Goal: Check status: Check status

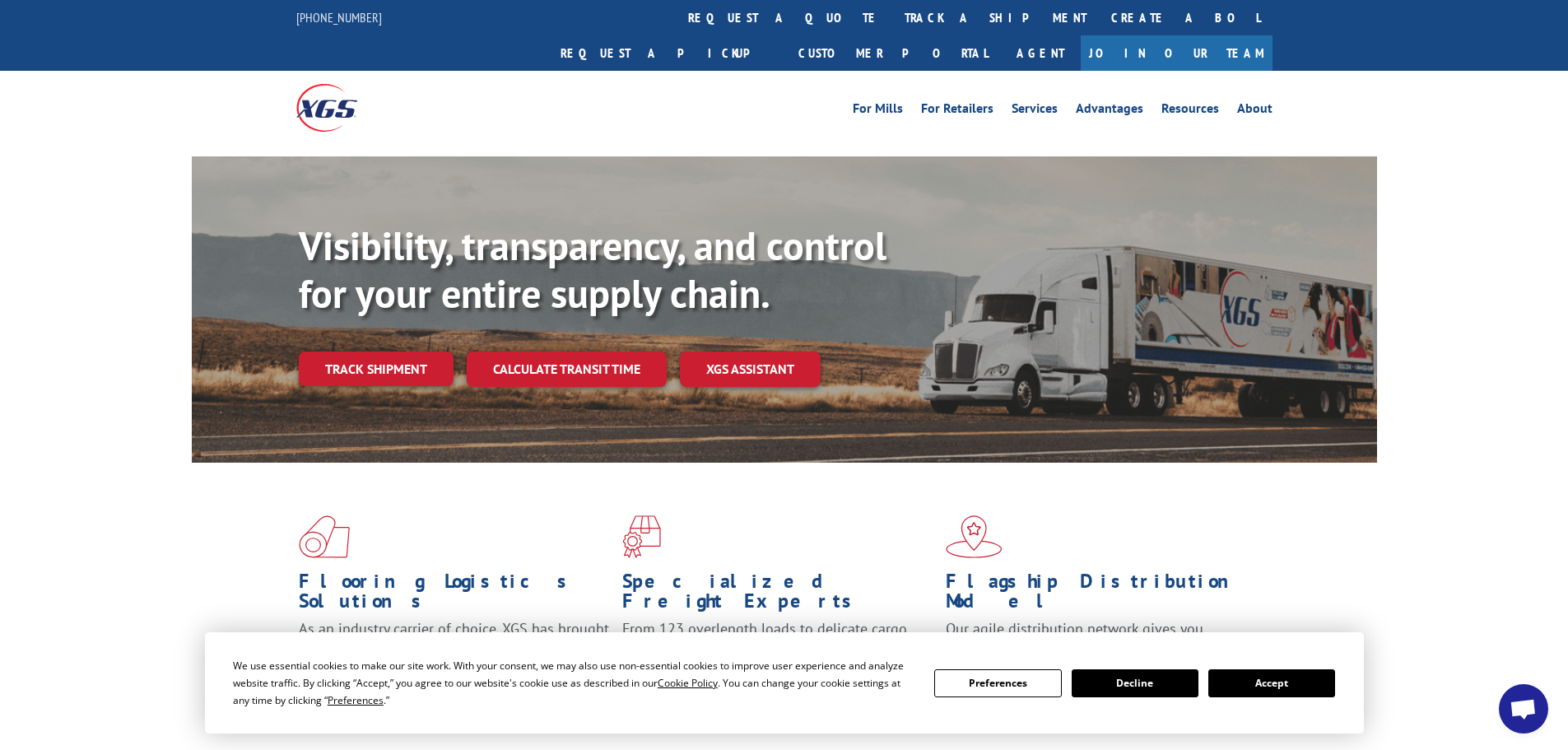
click at [1242, 675] on button "Accept" at bounding box center [1272, 683] width 127 height 28
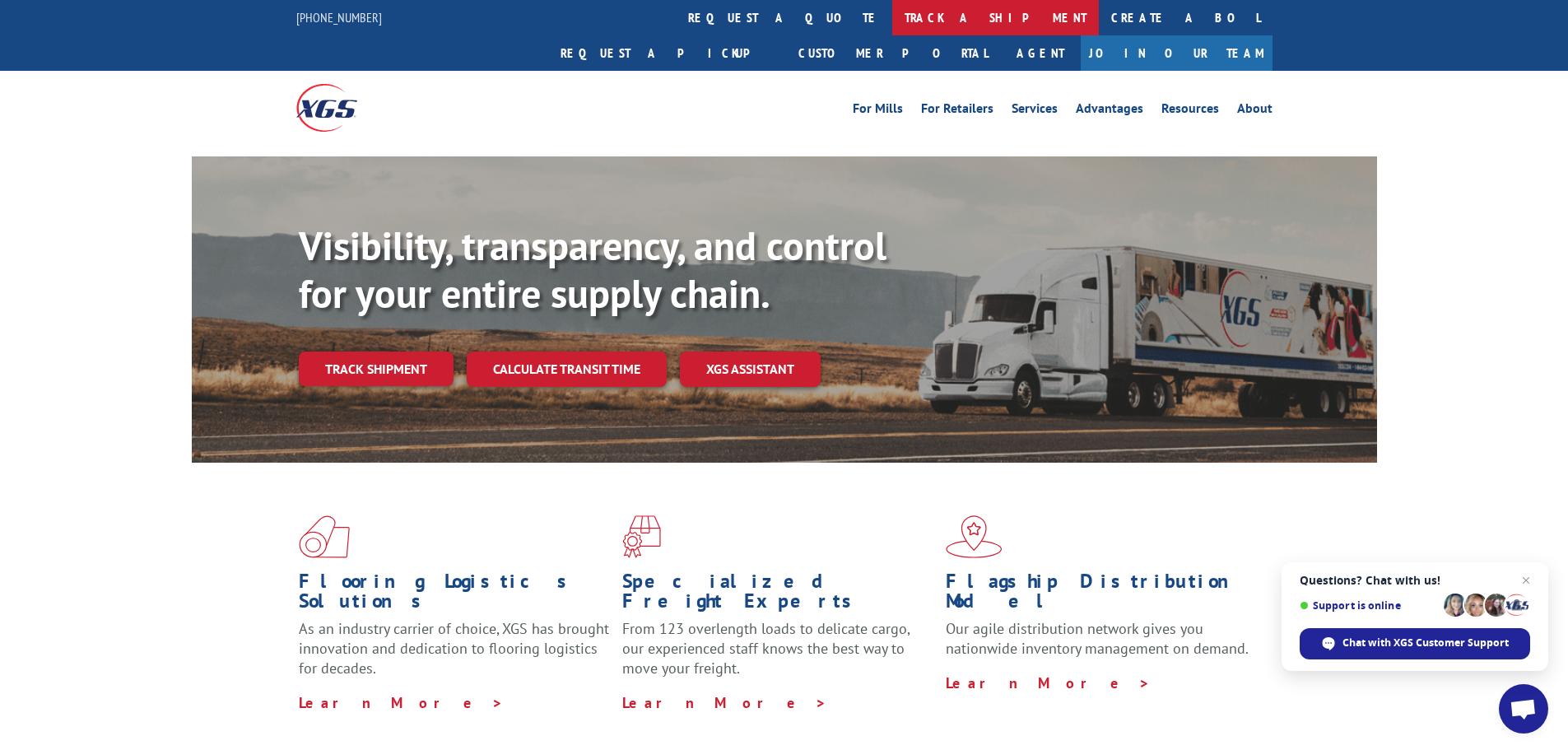
click at [893, 19] on link "track a shipment" at bounding box center [996, 17] width 207 height 35
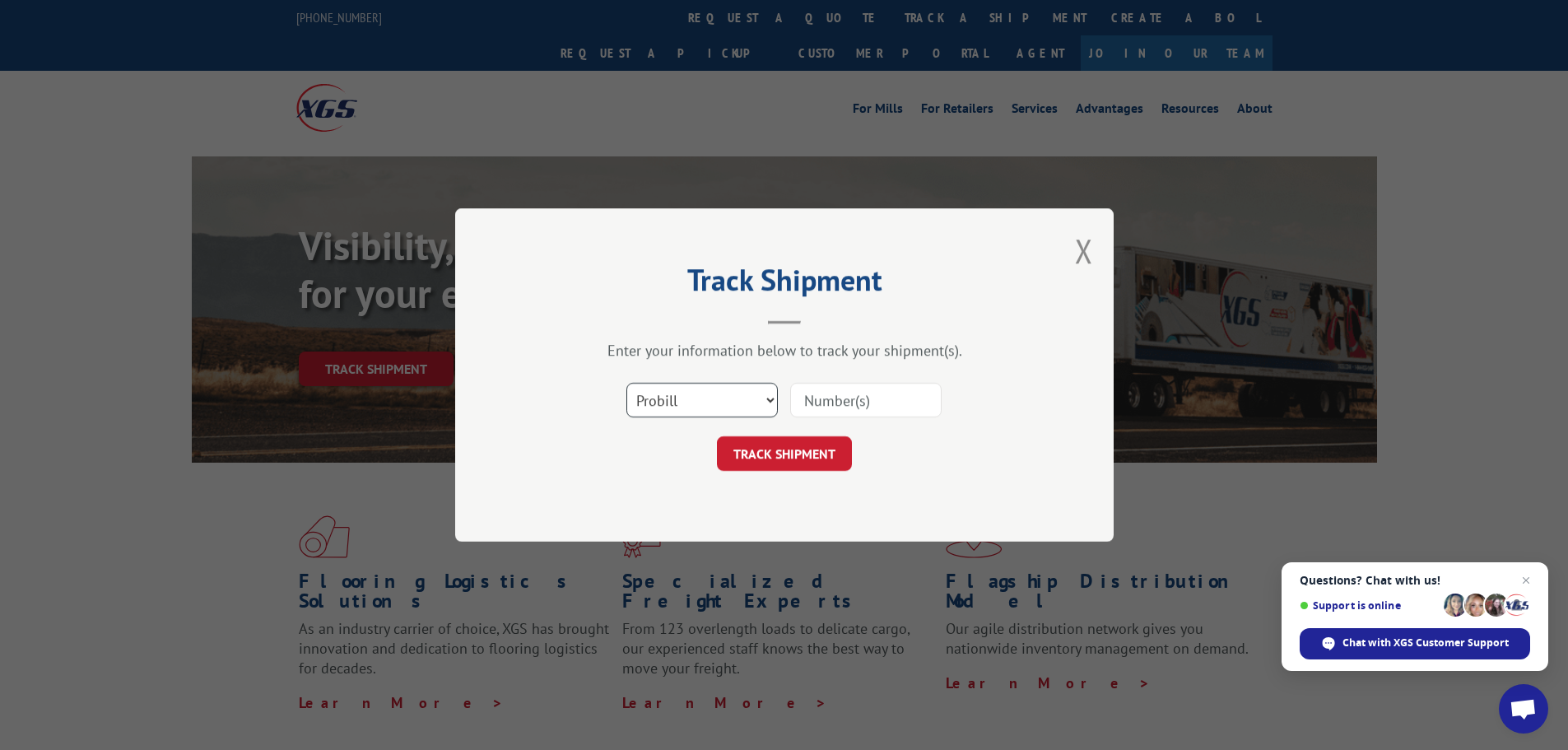
click at [668, 399] on select "Select category... Probill BOL PO" at bounding box center [702, 400] width 151 height 34
click at [627, 383] on select "Select category... Probill BOL PO" at bounding box center [702, 400] width 151 height 34
click at [841, 401] on input at bounding box center [866, 400] width 151 height 34
paste input "17496879"
type input "17496879"
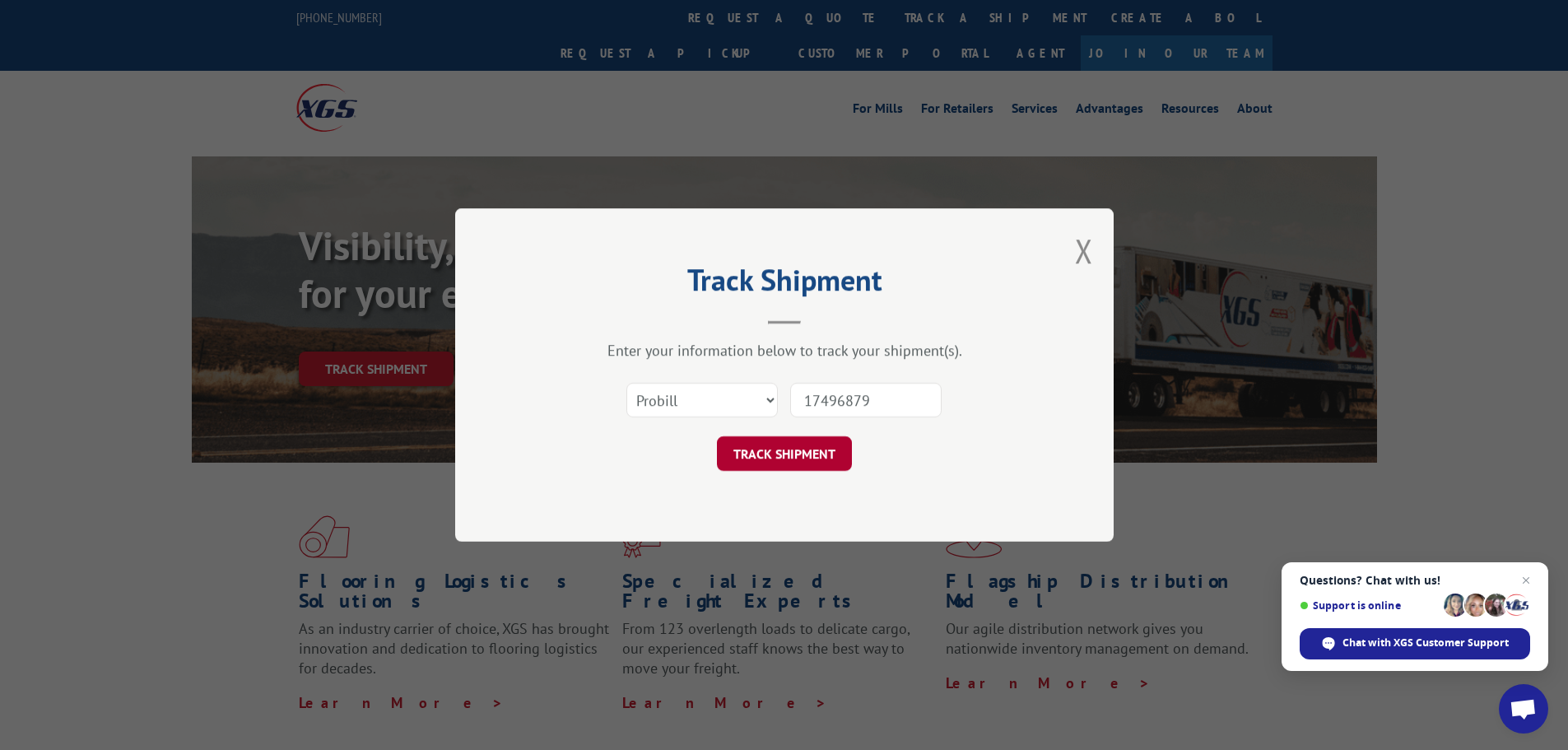
click at [829, 453] on button "TRACK SHIPMENT" at bounding box center [784, 453] width 135 height 34
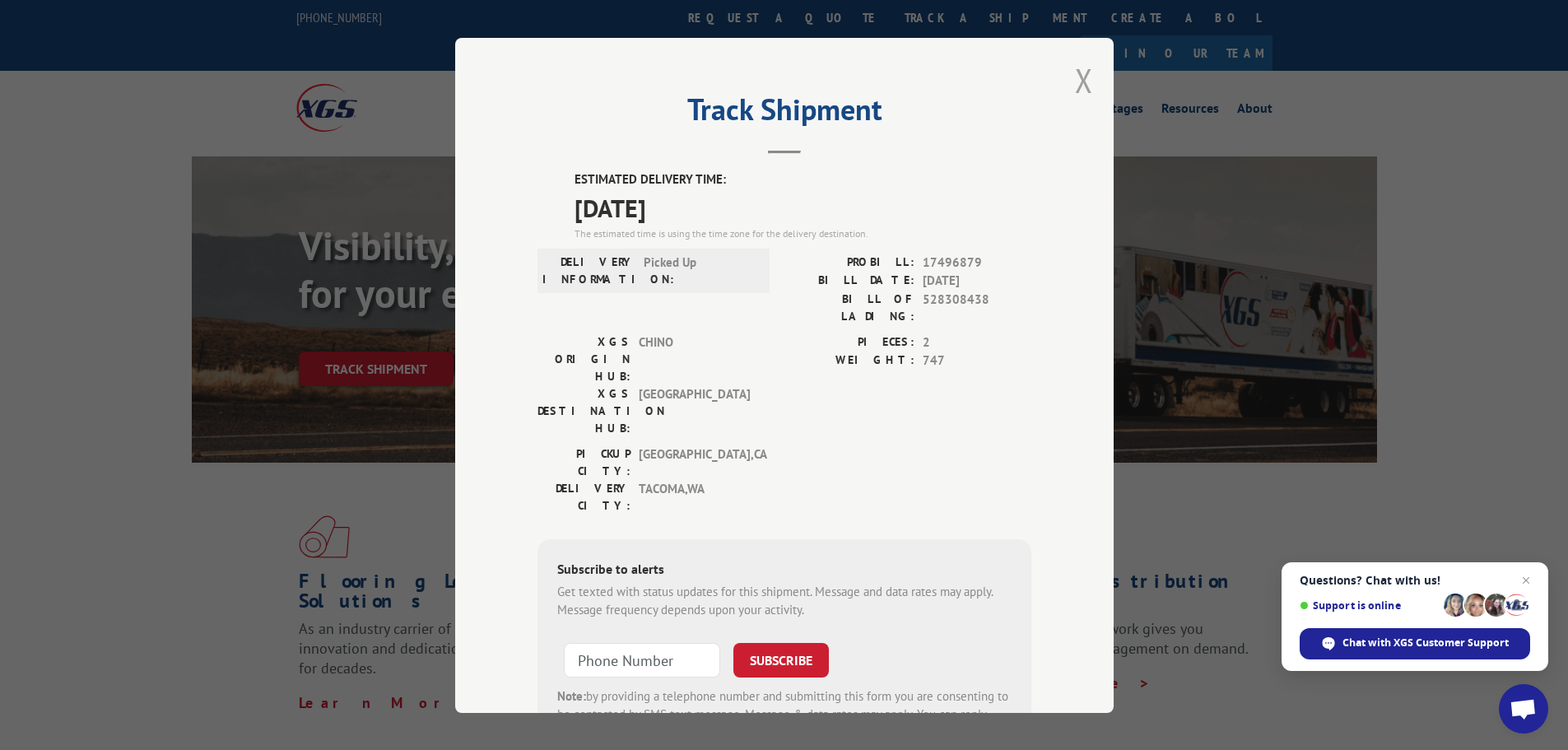
click at [1077, 85] on button "Close modal" at bounding box center [1083, 80] width 18 height 44
